Goal: Task Accomplishment & Management: Use online tool/utility

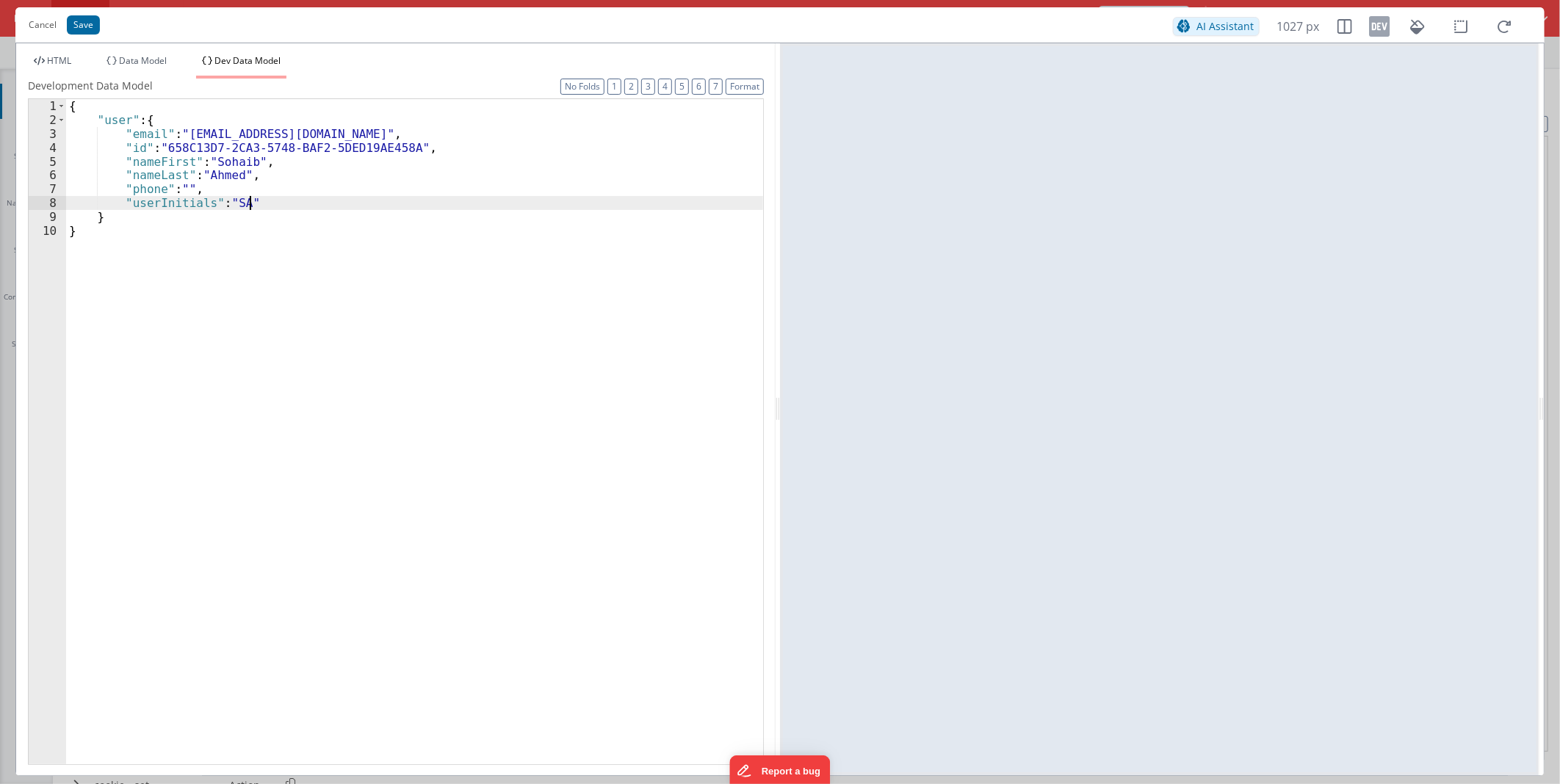
click at [284, 135] on div "{ "user" : { "email" : "sohaib.amhed+11@drivesavers.com" , "id" : "658C13D7-2CA…" at bounding box center [415, 445] width 697 height 693
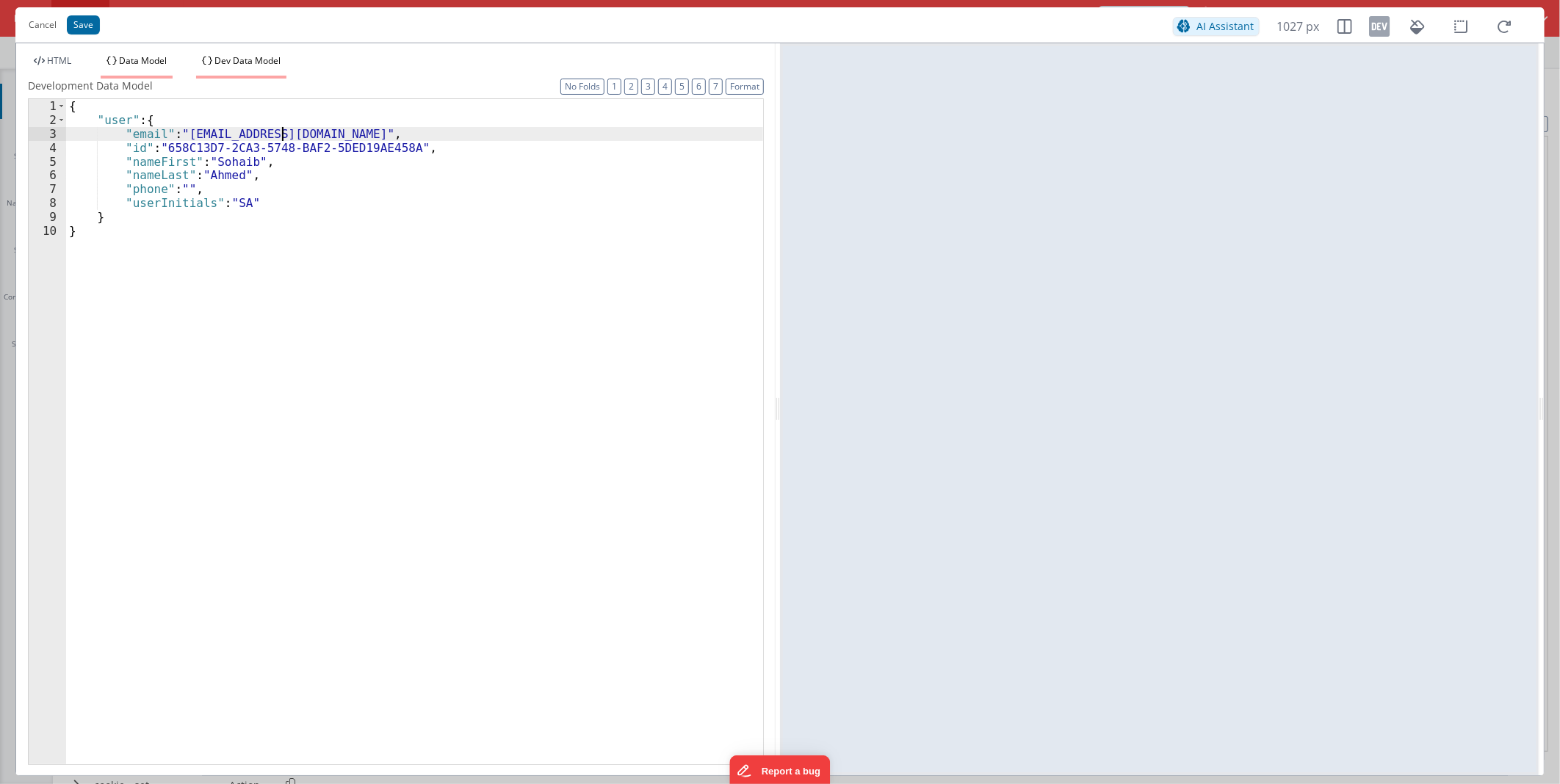
click at [106, 64] on li "Data Model" at bounding box center [136, 67] width 72 height 23
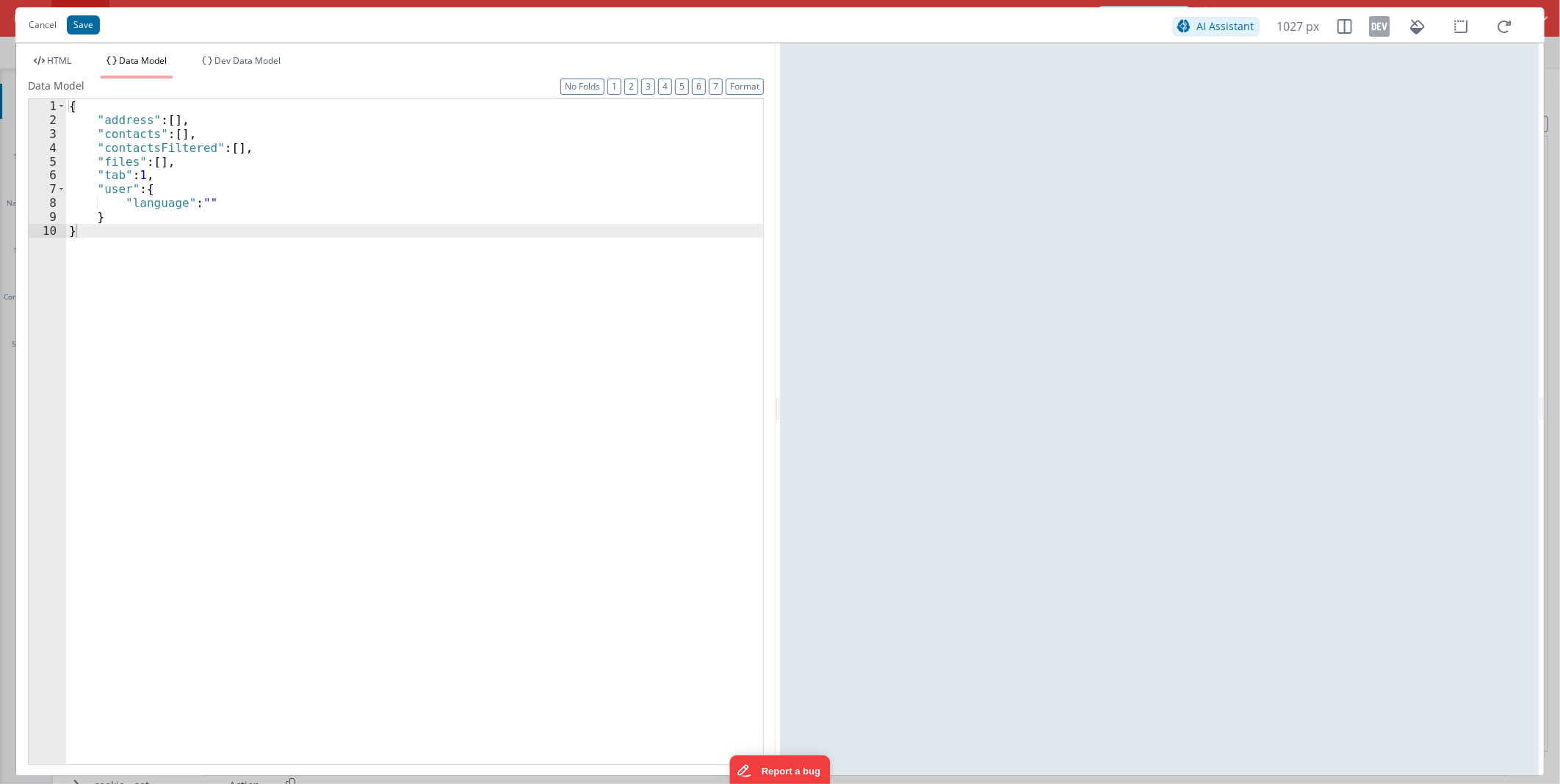
click at [128, 61] on span "Data Model" at bounding box center [143, 60] width 48 height 12
click at [232, 259] on div "{ "address" : [ ] , "contacts" : [ ] , "contactsFiltered" : [ ] , "files" : [ ]…" at bounding box center [415, 445] width 697 height 693
click at [311, 166] on div "{ "address" : [ ] , "contacts" : [ ] , "contactsFiltered" : [ ] , "files" : [ ]…" at bounding box center [415, 445] width 697 height 693
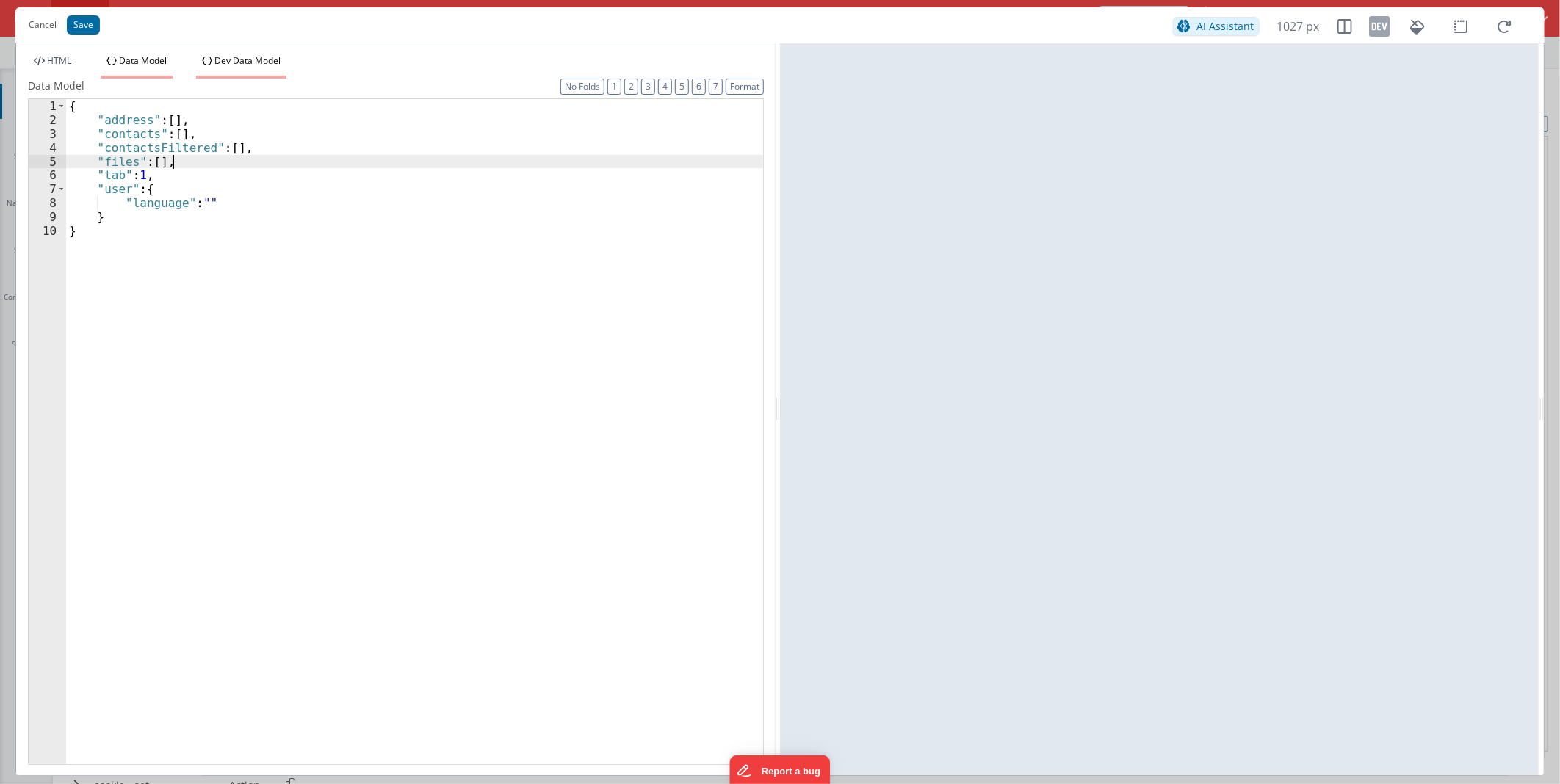
click at [229, 72] on li "Dev Data Model" at bounding box center [241, 67] width 91 height 23
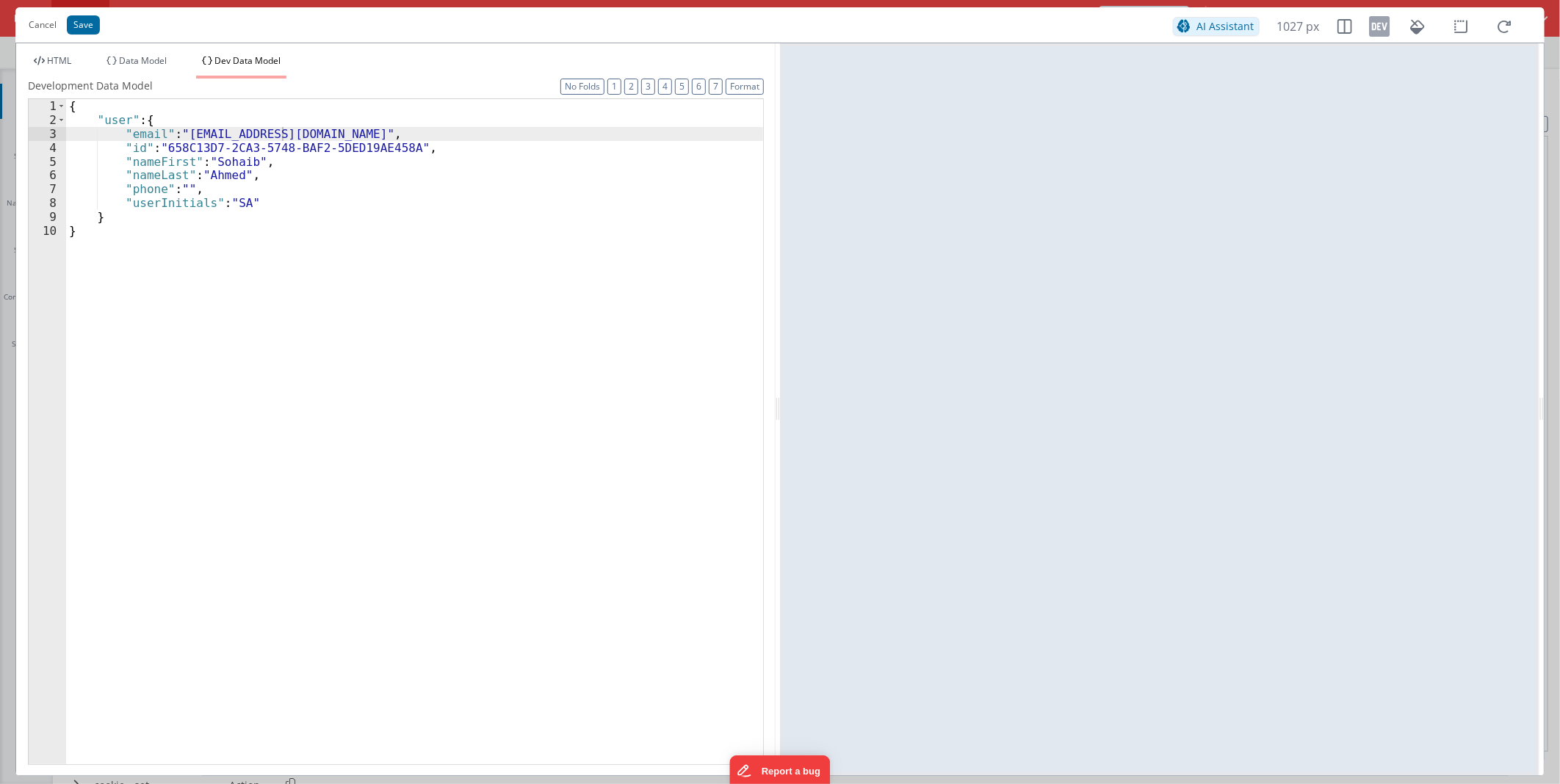
click at [236, 58] on span "Dev Data Model" at bounding box center [248, 60] width 67 height 12
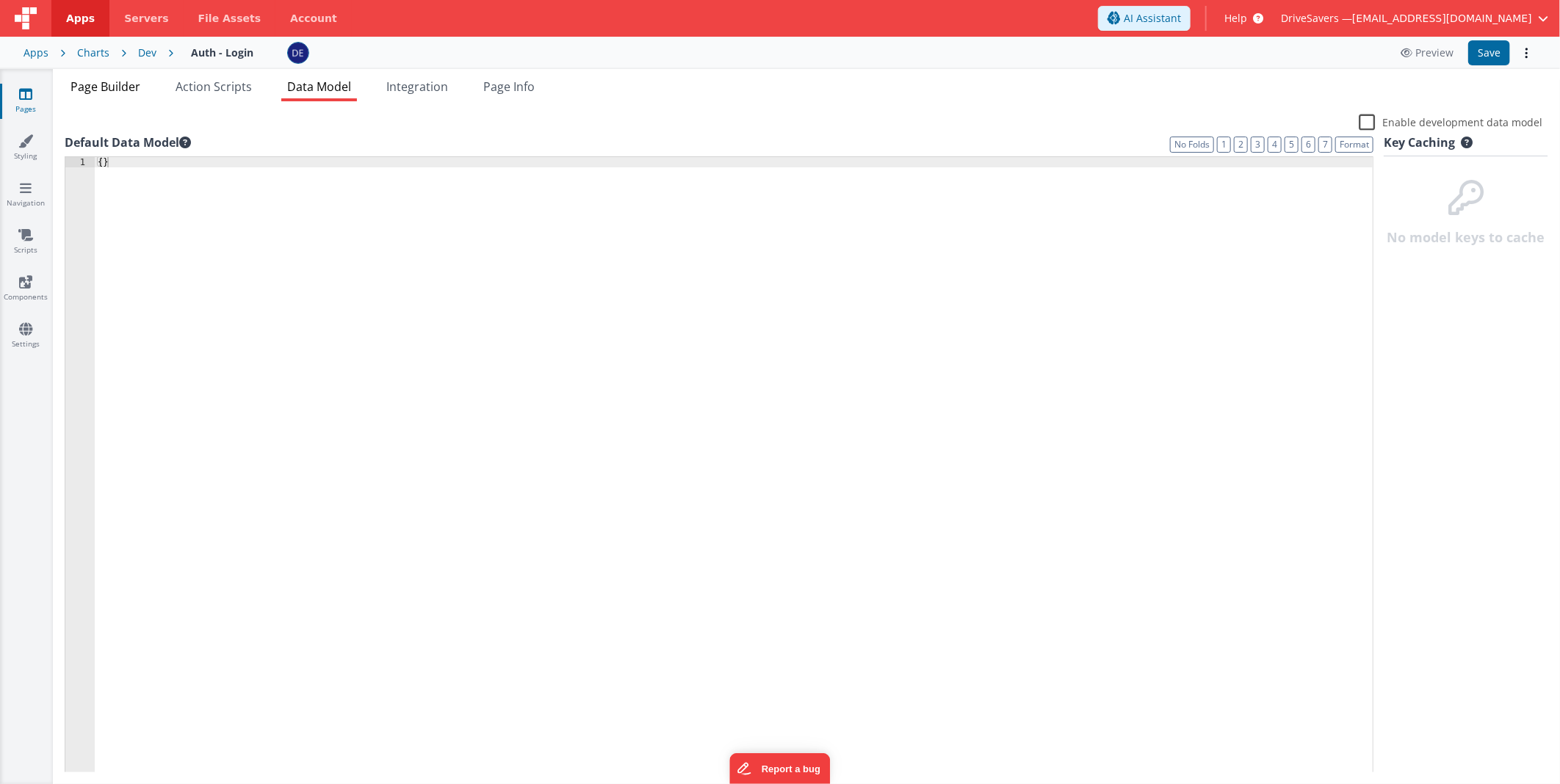
click at [115, 91] on span "Page Builder" at bounding box center [105, 87] width 70 height 16
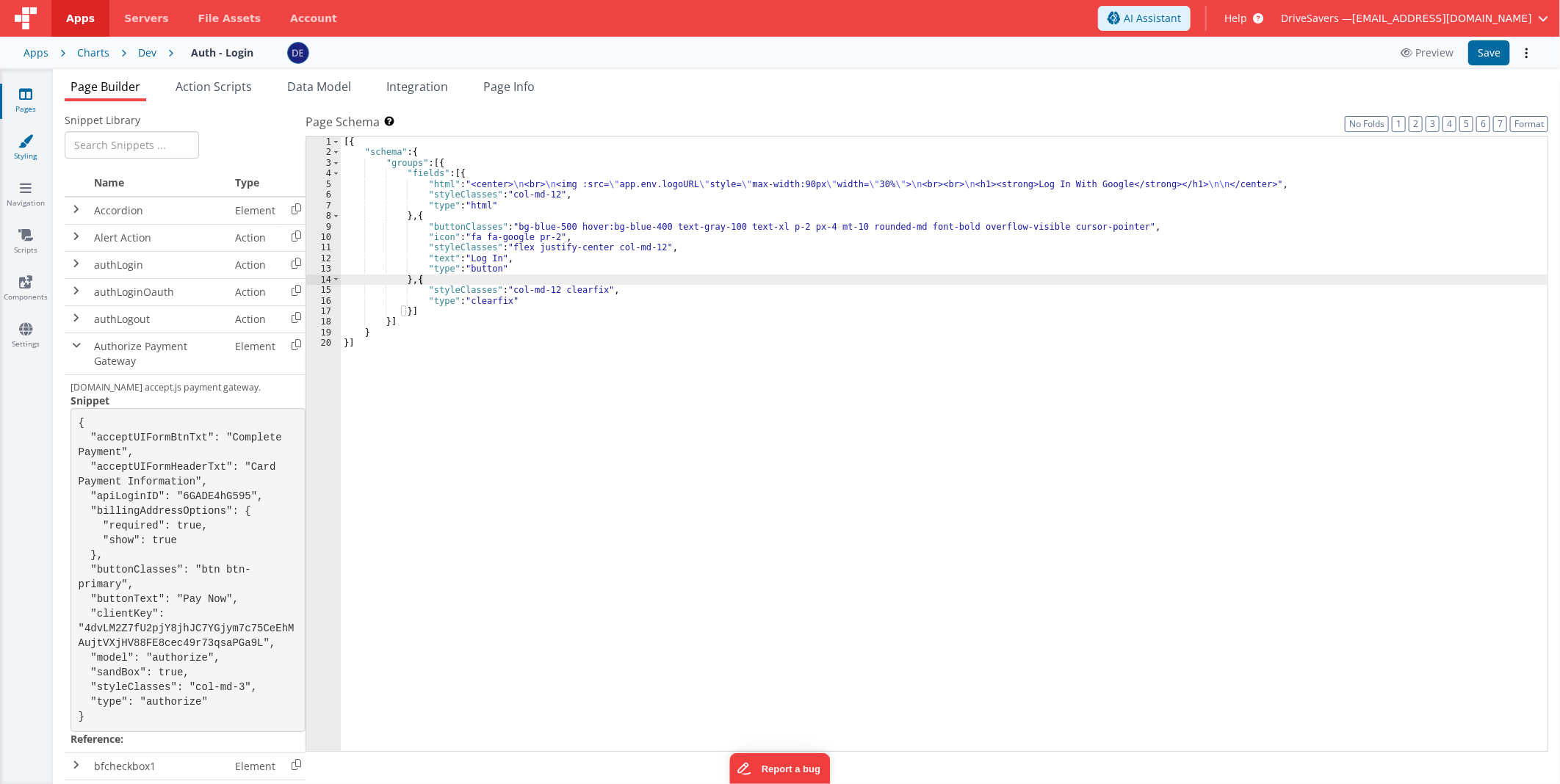
click at [25, 143] on icon at bounding box center [26, 141] width 15 height 15
